Goal: Task Accomplishment & Management: Complete application form

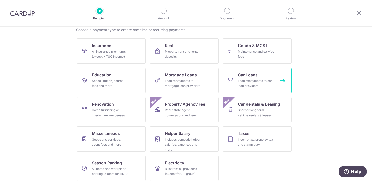
scroll to position [45, 0]
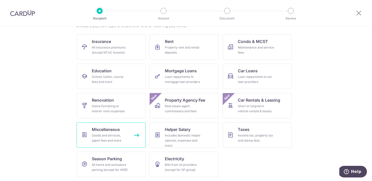
click at [114, 136] on div "Goods and services, agent fees and more" at bounding box center [110, 138] width 36 height 10
